Goal: Transaction & Acquisition: Purchase product/service

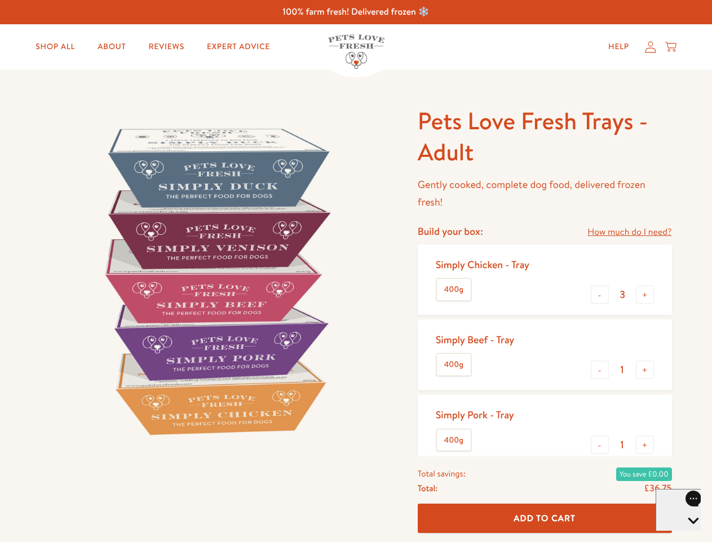
click at [356, 271] on img at bounding box center [216, 280] width 350 height 350
click at [630, 232] on link "How much do I need?" at bounding box center [630, 232] width 84 height 15
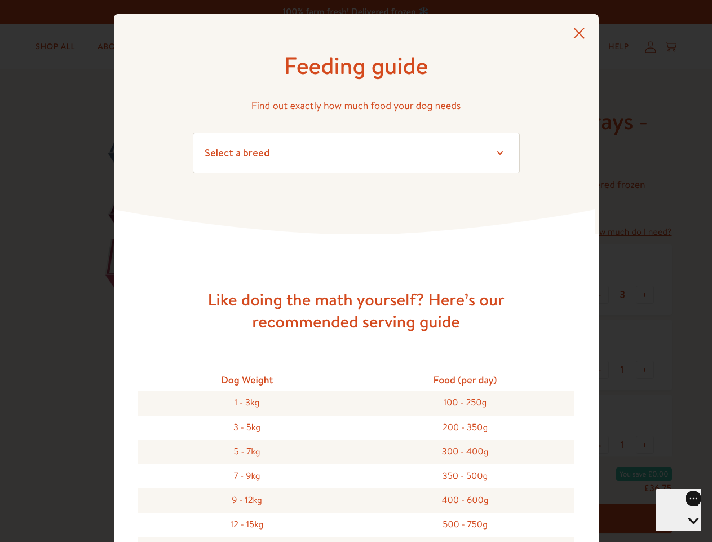
click at [600, 294] on div "Feeding guide Find out exactly how much food your dog needs Select a breed Affe…" at bounding box center [356, 271] width 712 height 542
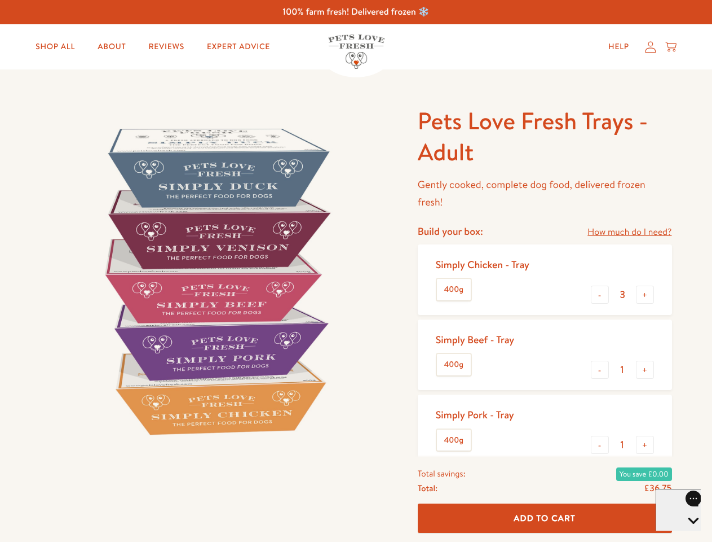
click at [645, 294] on button "+" at bounding box center [645, 294] width 18 height 18
type input "4"
click at [600, 369] on button "-" at bounding box center [600, 369] width 18 height 18
click at [645, 369] on button "+" at bounding box center [645, 369] width 18 height 18
type input "1"
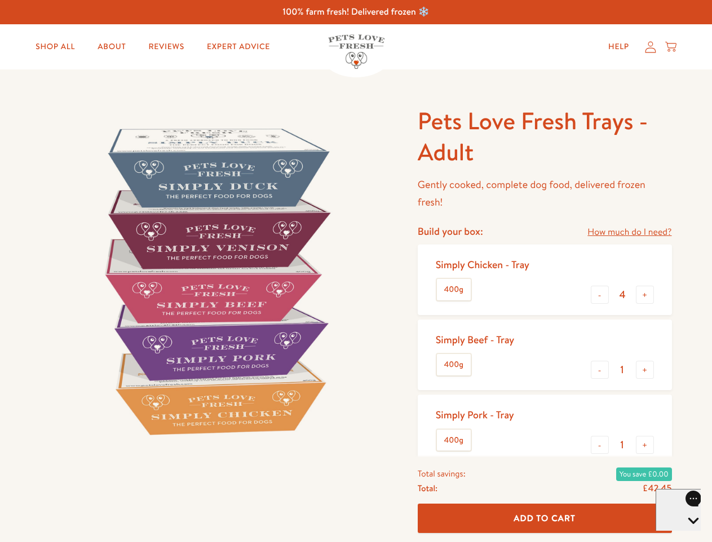
click at [600, 444] on button "-" at bounding box center [600, 444] width 18 height 18
click at [645, 444] on button "+" at bounding box center [645, 444] width 18 height 18
type input "1"
click at [545, 518] on span "Add To Cart" at bounding box center [545, 518] width 62 height 12
click at [688, 534] on icon "Open gorgias live chat" at bounding box center [693, 539] width 11 height 11
